Goal: Find specific page/section

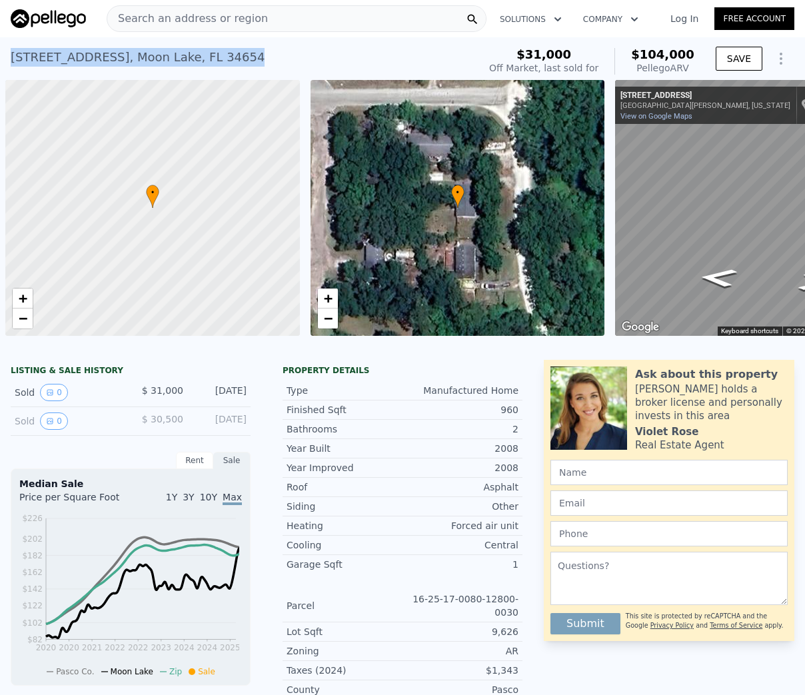
scroll to position [0, 5]
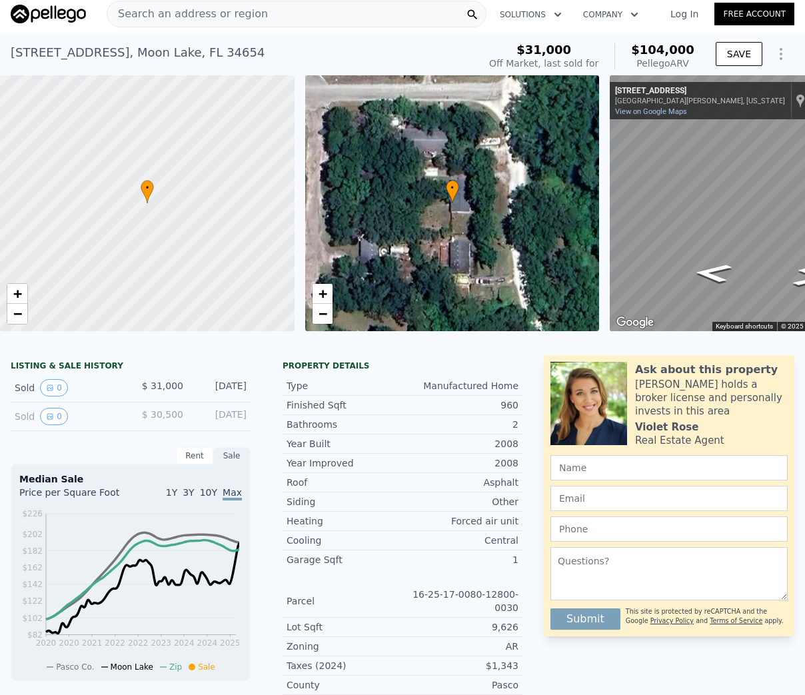
click at [221, 16] on span "Search an address or region" at bounding box center [187, 14] width 161 height 16
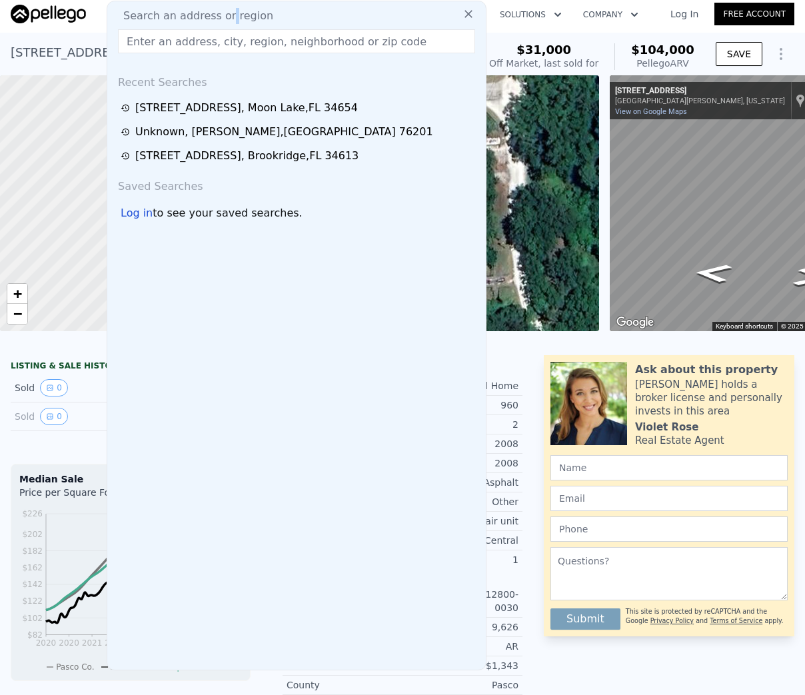
click at [221, 16] on span "Search an address or region" at bounding box center [193, 16] width 161 height 16
click at [217, 35] on input "text" at bounding box center [296, 41] width 357 height 24
click at [217, 38] on input "text" at bounding box center [296, 41] width 357 height 24
drag, startPoint x: 242, startPoint y: 139, endPoint x: 200, endPoint y: 43, distance: 104.7
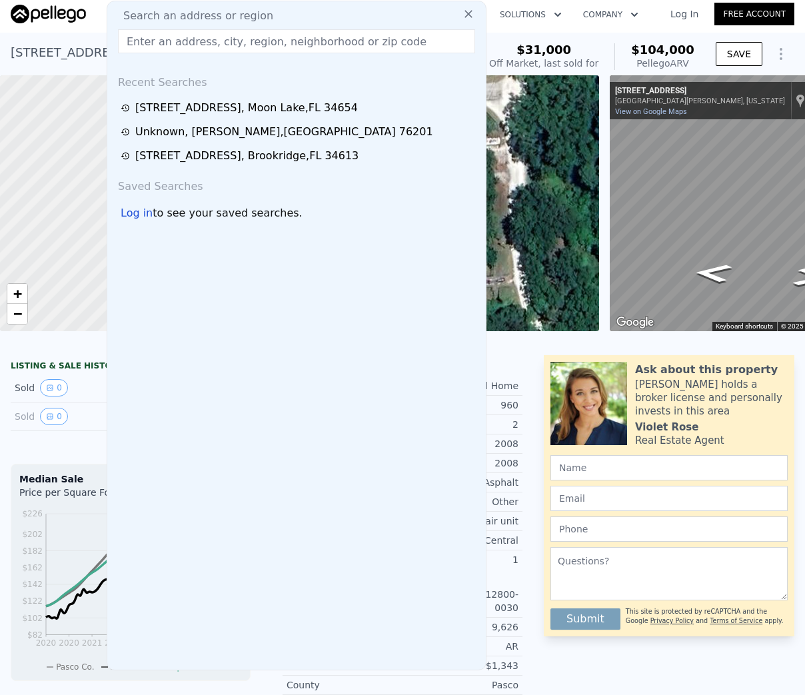
click at [200, 43] on input "text" at bounding box center [296, 41] width 357 height 24
paste input "[PHONE_NUMBER]"
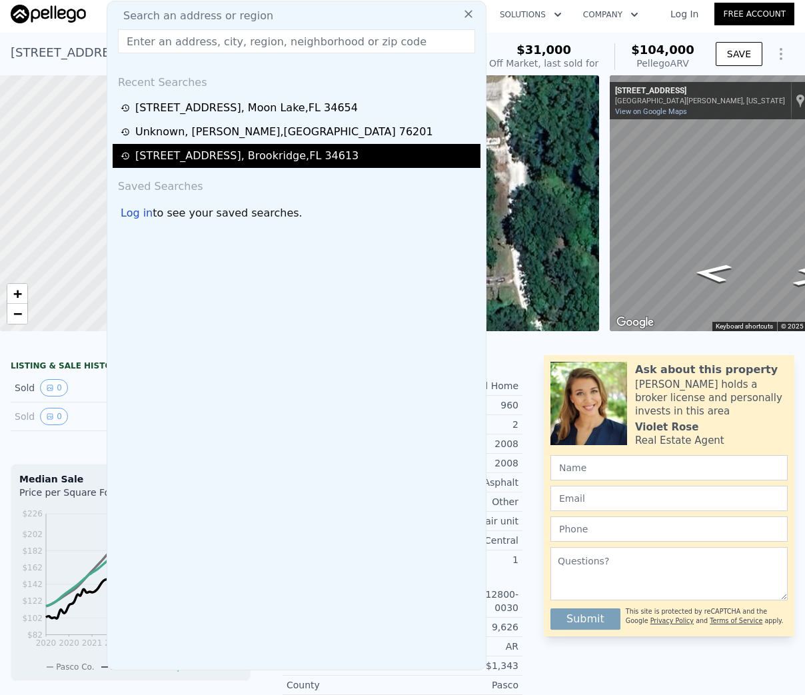
type input "[PHONE_NUMBER]"
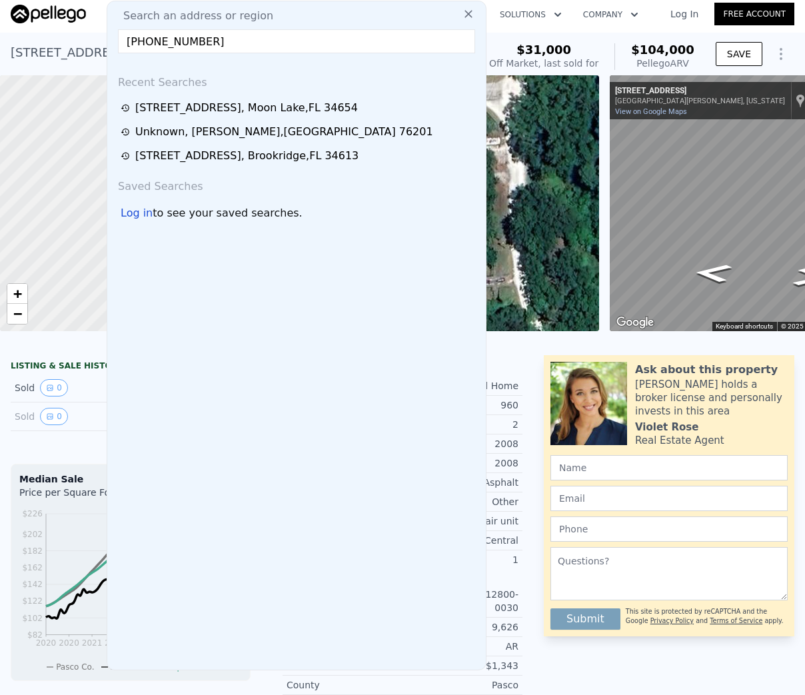
click at [232, 31] on input "[PHONE_NUMBER]" at bounding box center [296, 41] width 357 height 24
click at [232, 32] on input "[PHONE_NUMBER]" at bounding box center [296, 41] width 357 height 24
click at [214, 40] on input "text" at bounding box center [296, 41] width 357 height 24
paste input "[PHONE_NUMBER]"
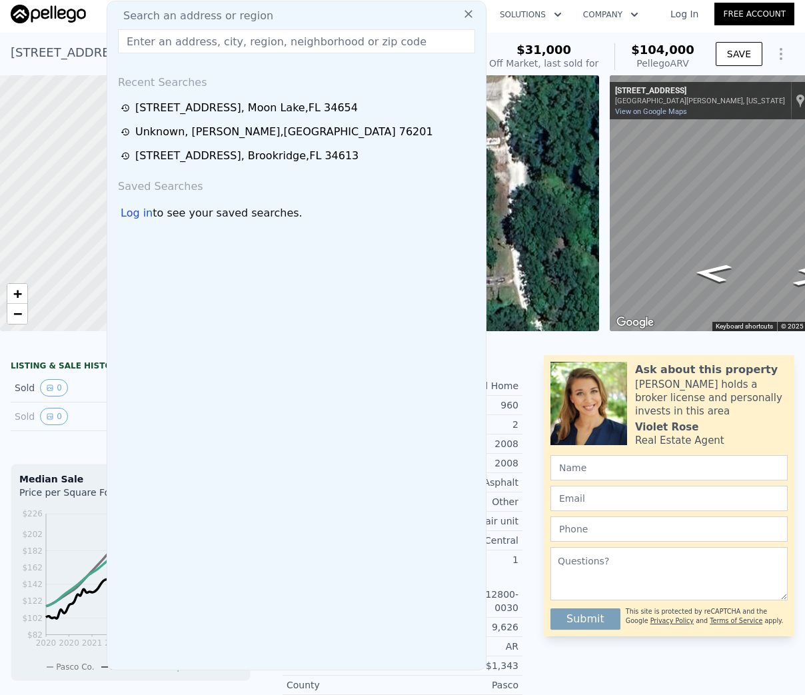
type input "[PHONE_NUMBER]"
click at [205, 37] on input "[PHONE_NUMBER]" at bounding box center [296, 41] width 357 height 24
click at [205, 37] on input "text" at bounding box center [296, 41] width 357 height 24
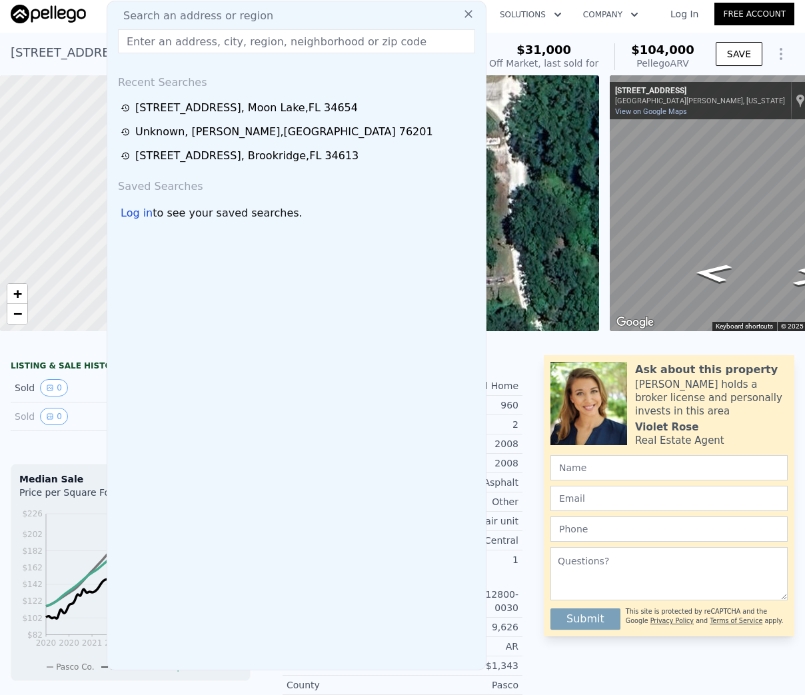
click at [205, 37] on input "text" at bounding box center [296, 41] width 357 height 24
click at [168, 38] on input "text" at bounding box center [296, 41] width 357 height 24
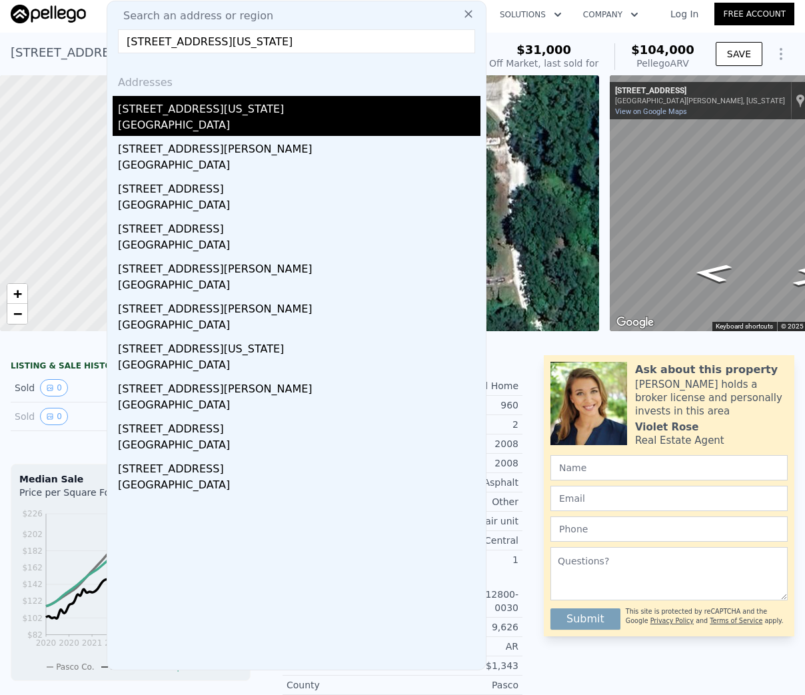
type input "[STREET_ADDRESS][US_STATE]"
click at [209, 123] on div "[GEOGRAPHIC_DATA]" at bounding box center [299, 126] width 363 height 19
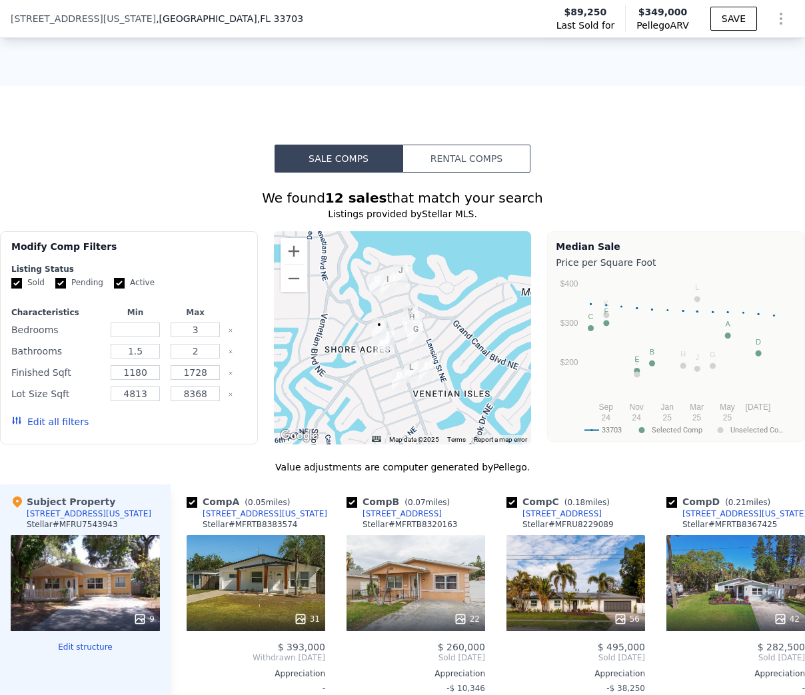
scroll to position [1226, 0]
